Goal: Navigation & Orientation: Find specific page/section

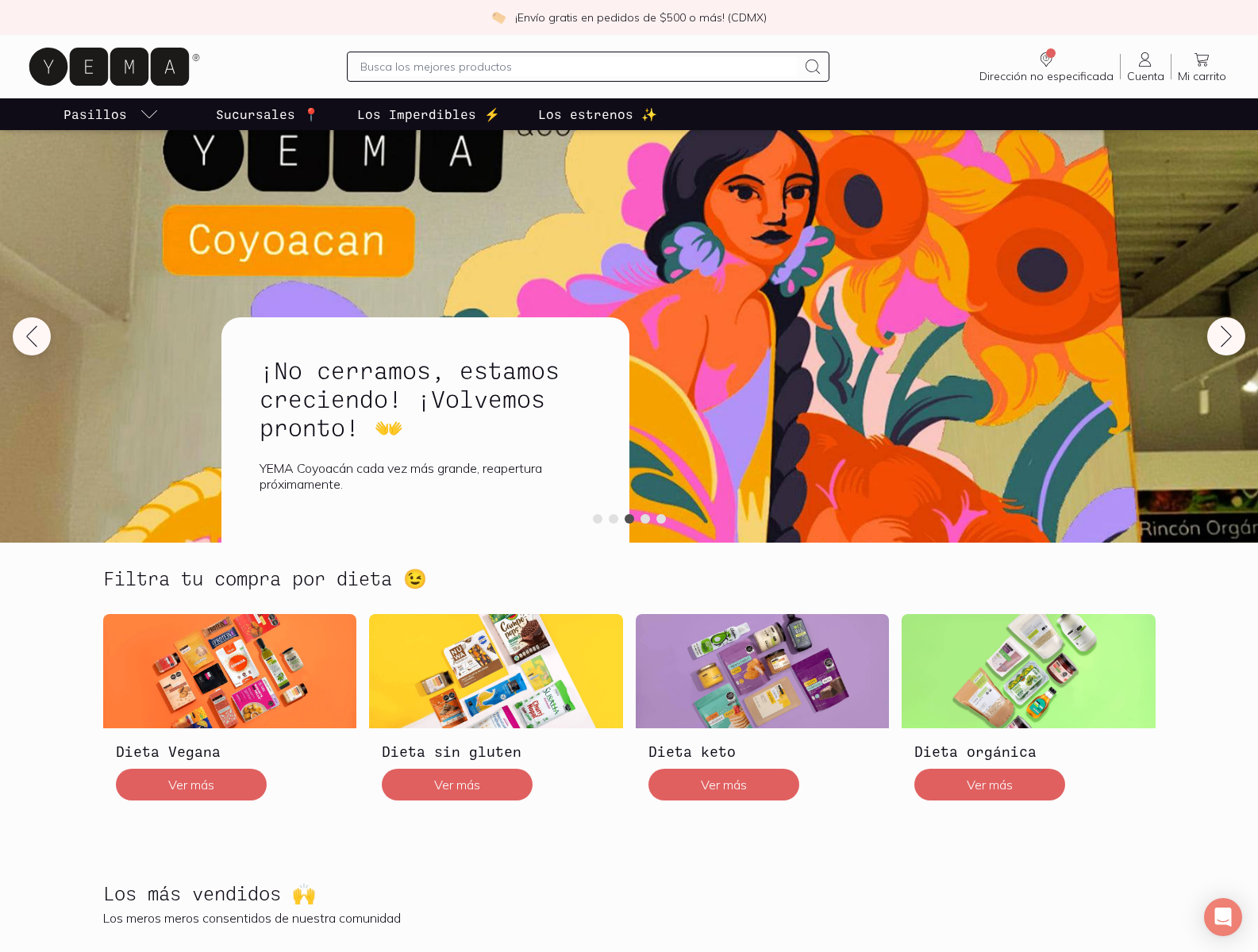
click at [578, 67] on input "text" at bounding box center [578, 67] width 436 height 19
